Goal: Transaction & Acquisition: Purchase product/service

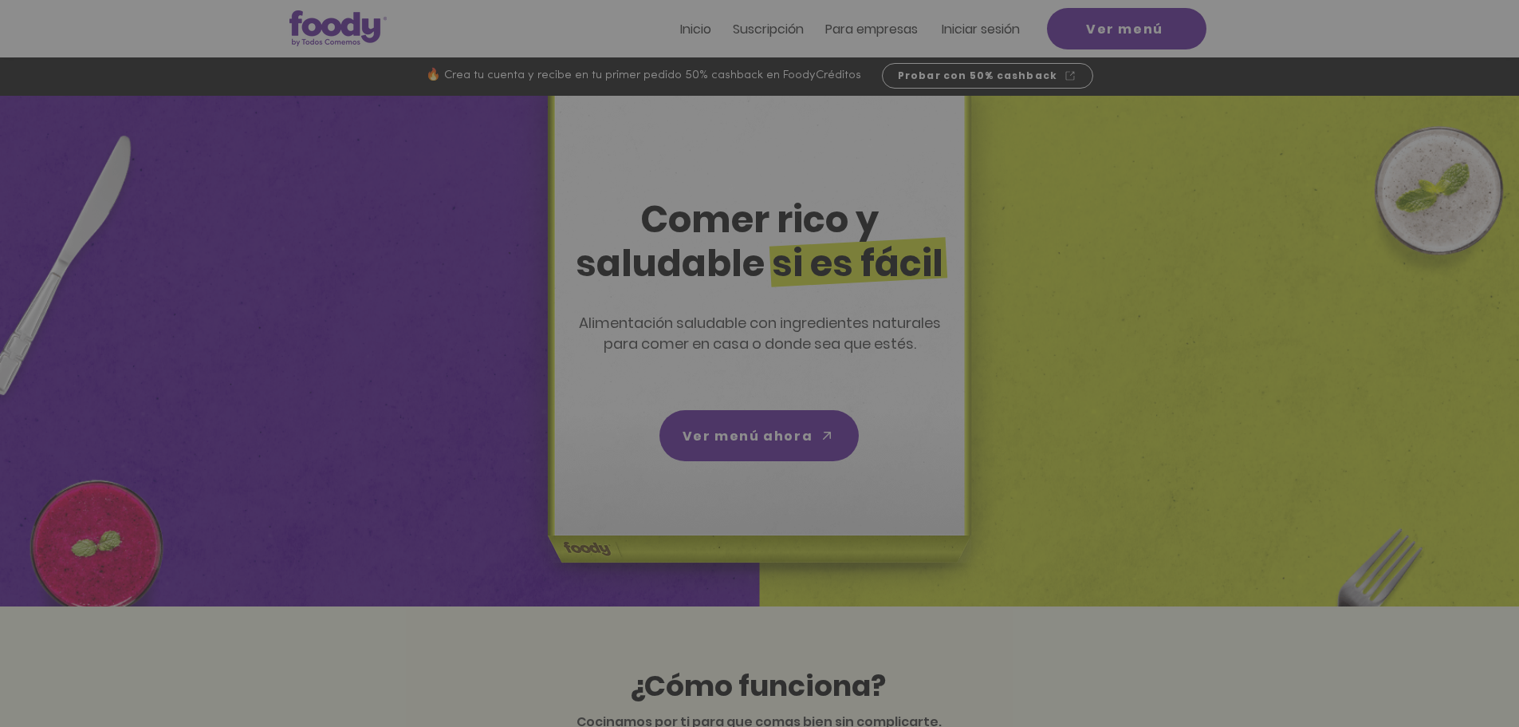
click at [900, 221] on img "Nuevos suscriptores 50% off" at bounding box center [760, 336] width 330 height 254
click at [907, 224] on icon "Volver al sitio" at bounding box center [907, 226] width 13 height 13
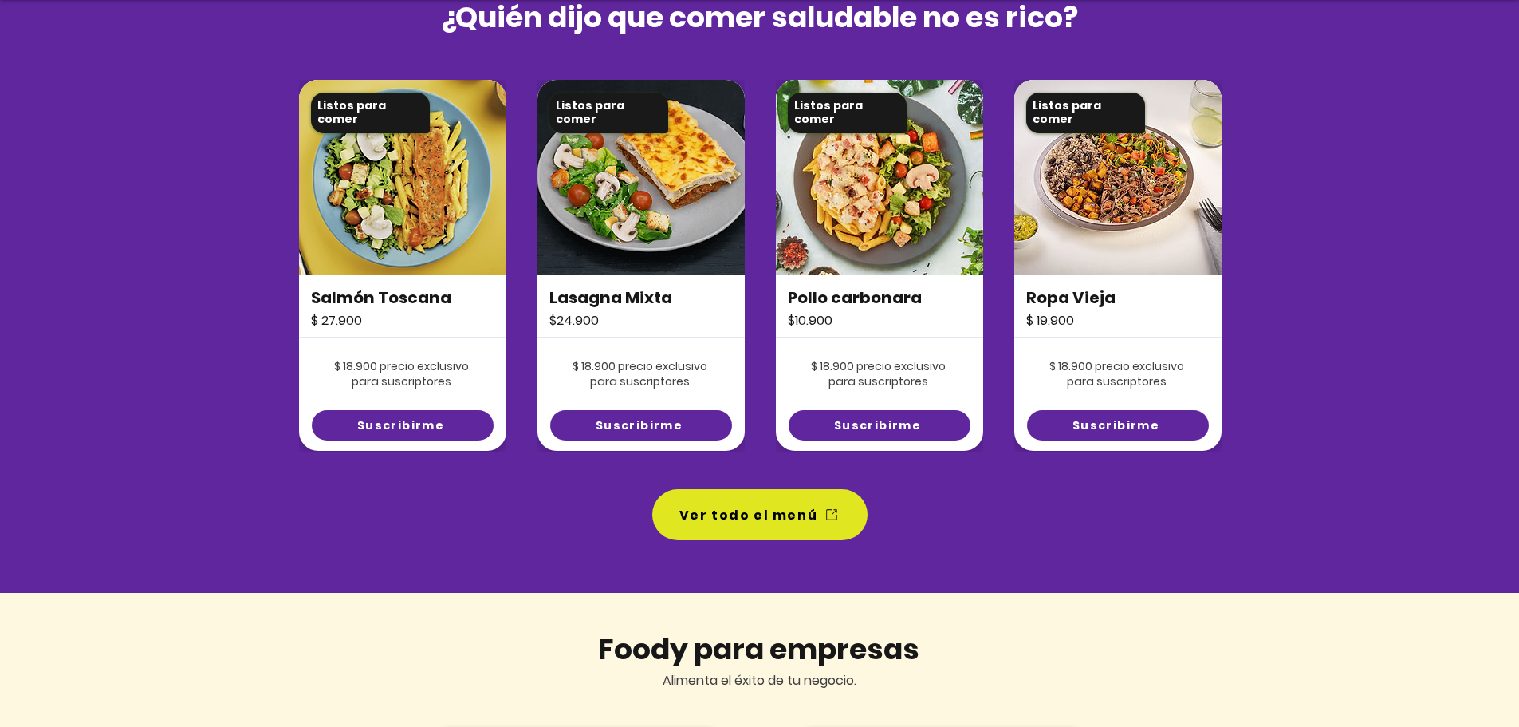
scroll to position [1196, 0]
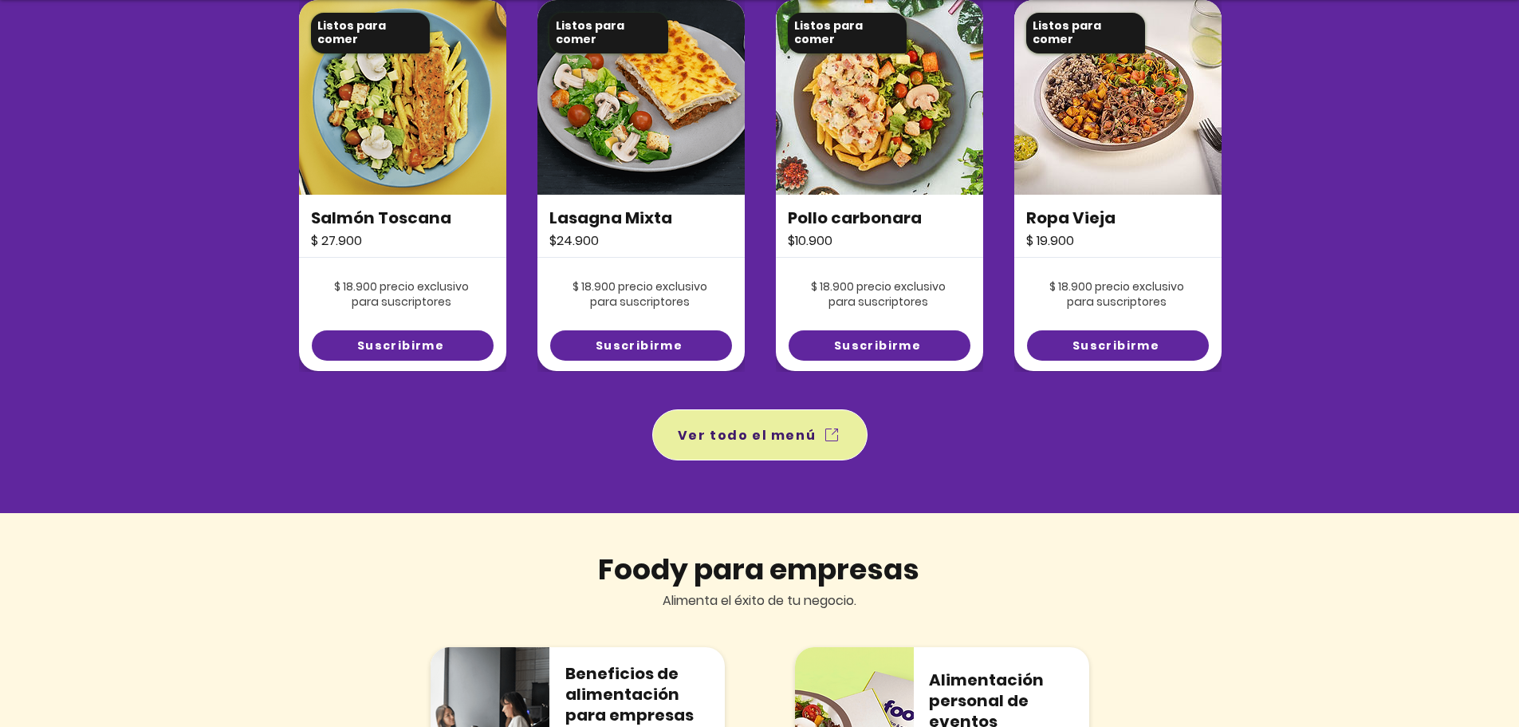
click at [822, 431] on icon "Ver todo el menú" at bounding box center [831, 434] width 19 height 19
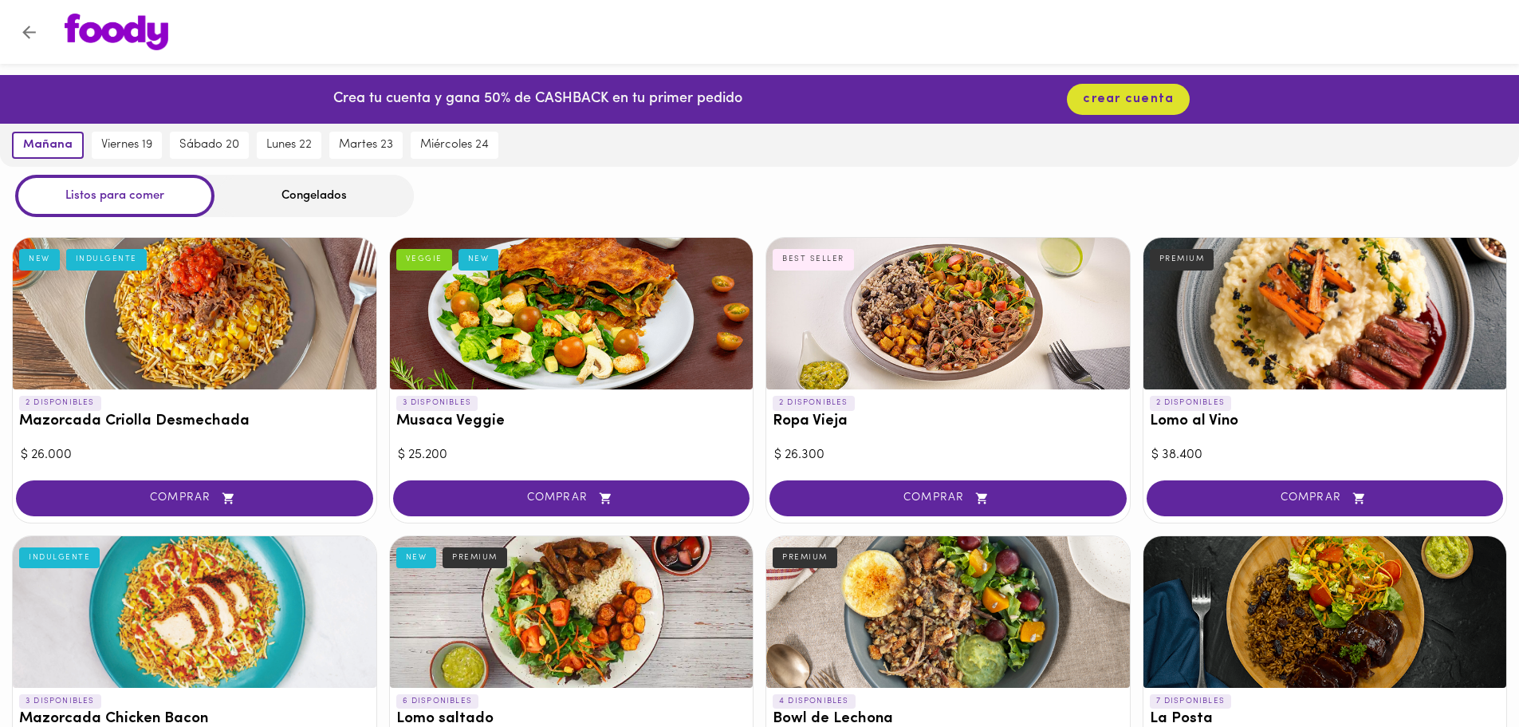
click at [297, 198] on div "Congelados" at bounding box center [314, 196] width 199 height 42
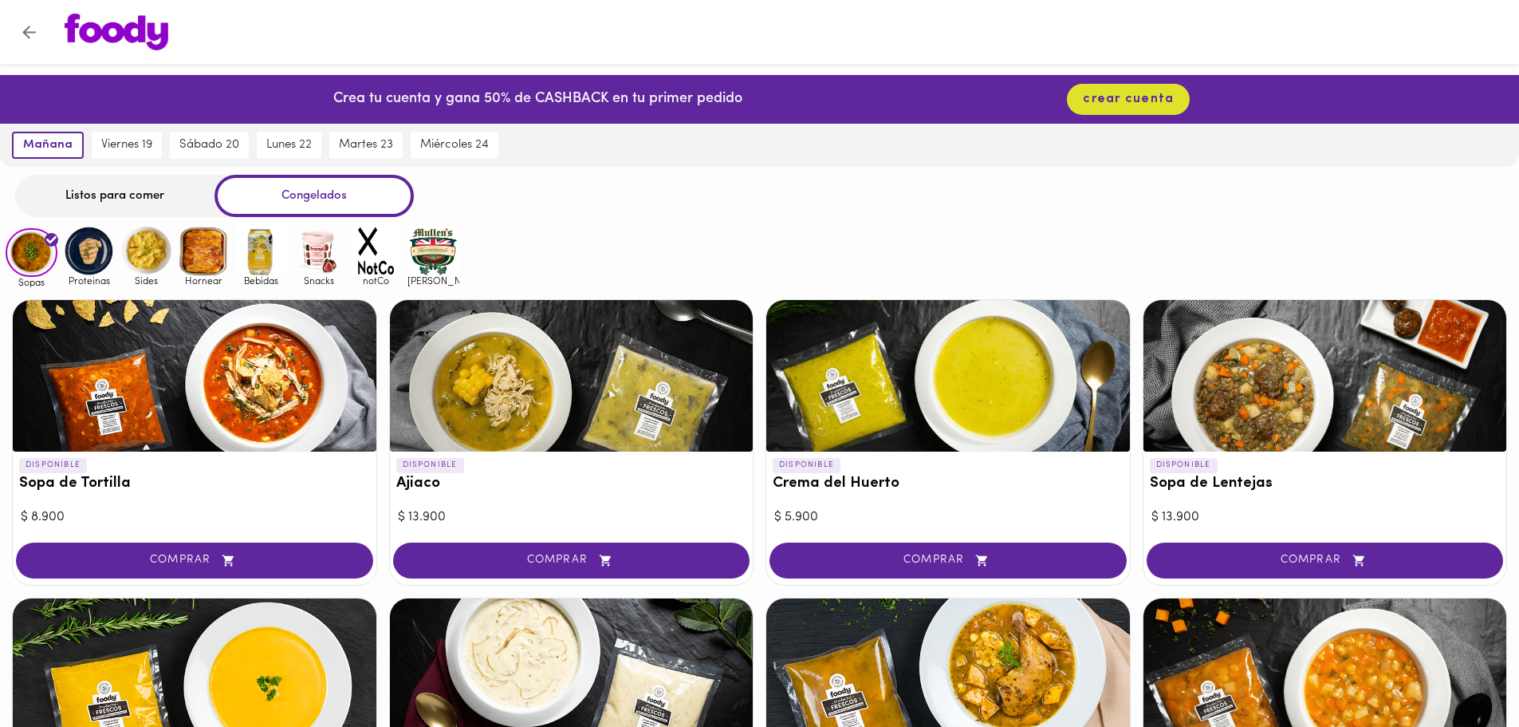
click at [313, 255] on img at bounding box center [319, 251] width 52 height 52
